Goal: Task Accomplishment & Management: Manage account settings

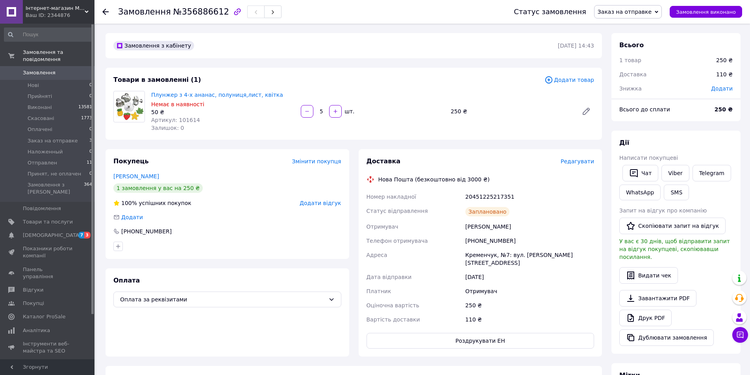
click at [478, 196] on div "20451225217351" at bounding box center [530, 197] width 132 height 14
copy div "20451225217351"
click at [646, 14] on span "Заказ на отправке" at bounding box center [624, 12] width 54 height 6
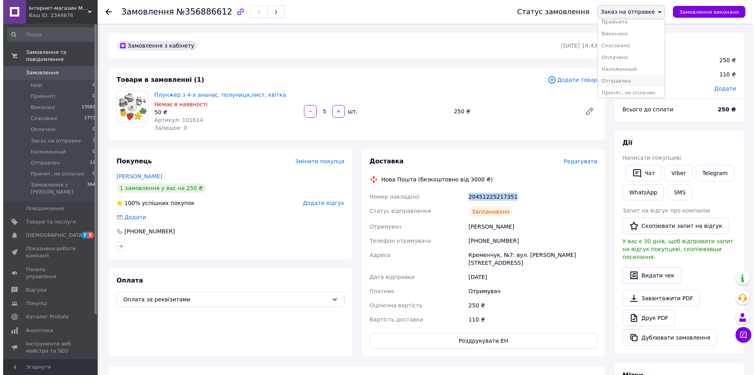
scroll to position [9, 0]
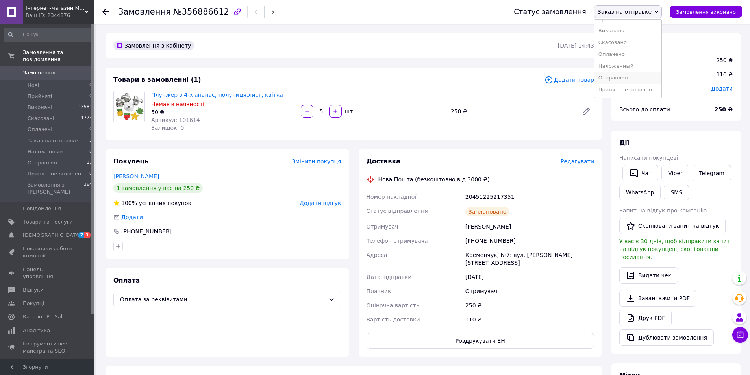
click at [628, 75] on li "Отправлен" at bounding box center [627, 78] width 67 height 12
click at [54, 137] on span "Заказ на отправке" at bounding box center [53, 140] width 50 height 7
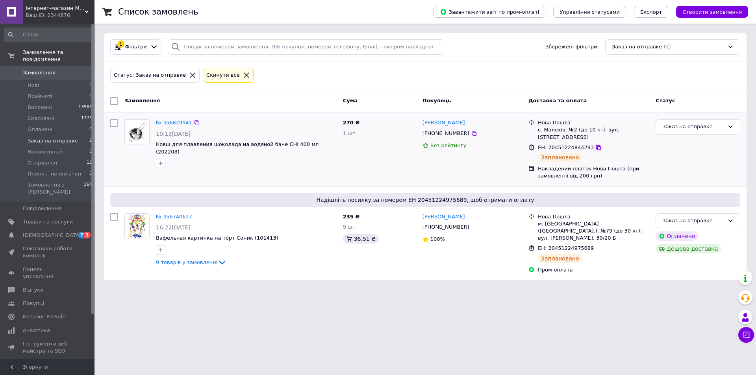
click at [595, 144] on icon at bounding box center [598, 147] width 6 height 6
click at [707, 123] on div "Заказ на отправке" at bounding box center [693, 127] width 62 height 8
click at [677, 180] on li "Отправлен" at bounding box center [698, 180] width 84 height 15
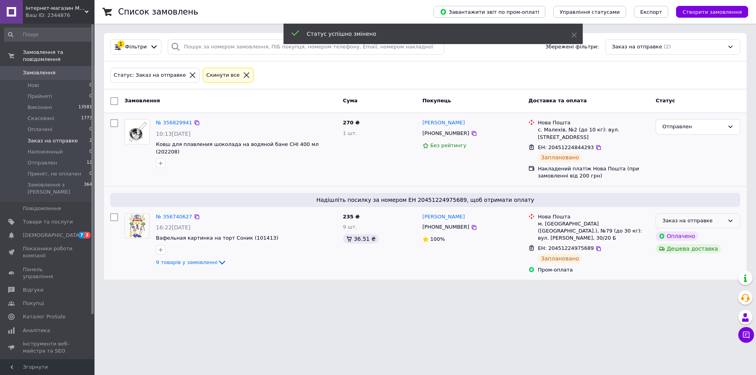
click at [725, 214] on div "Заказ на отправке" at bounding box center [697, 220] width 85 height 15
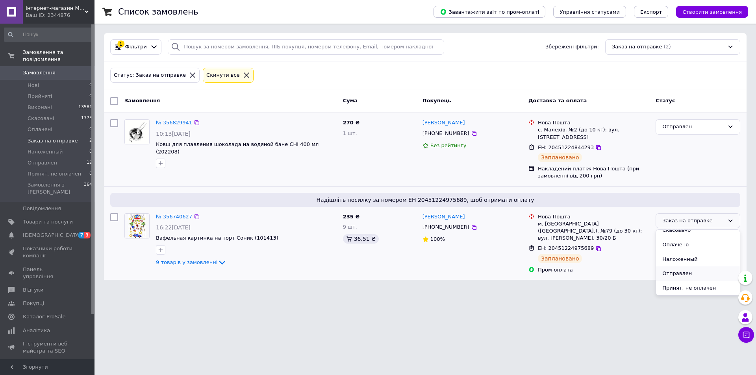
click at [680, 266] on li "Отправлен" at bounding box center [698, 273] width 84 height 15
